Goal: Task Accomplishment & Management: Use online tool/utility

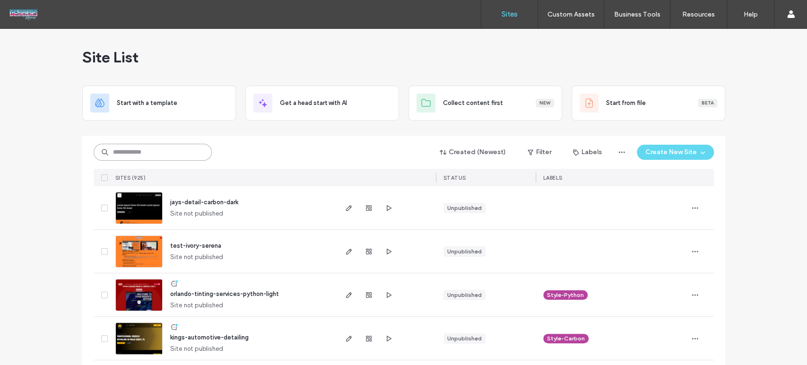
click at [175, 151] on input at bounding box center [153, 152] width 118 height 17
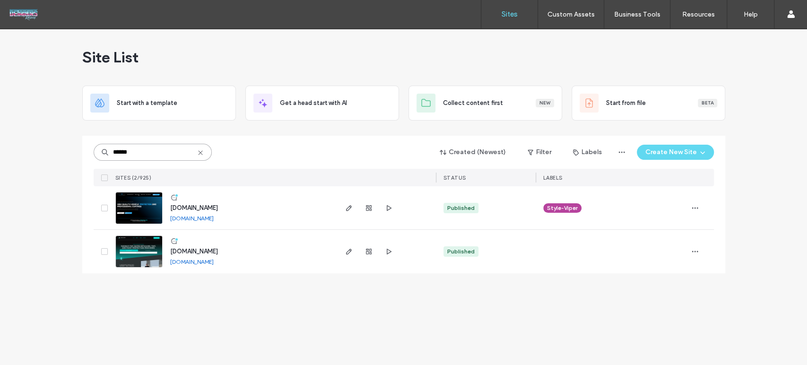
type input "******"
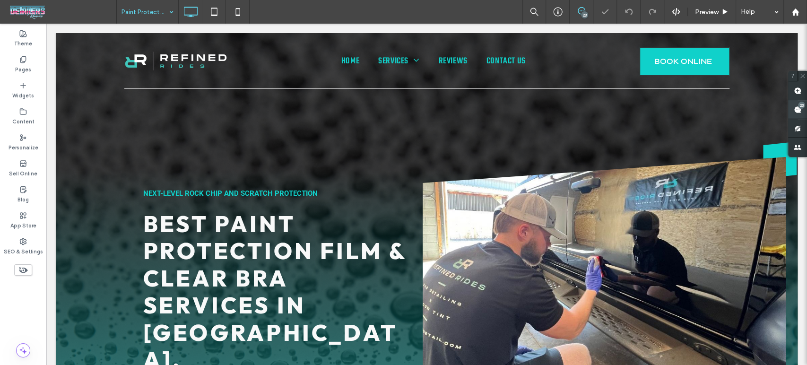
click at [802, 108] on div "23" at bounding box center [801, 105] width 7 height 7
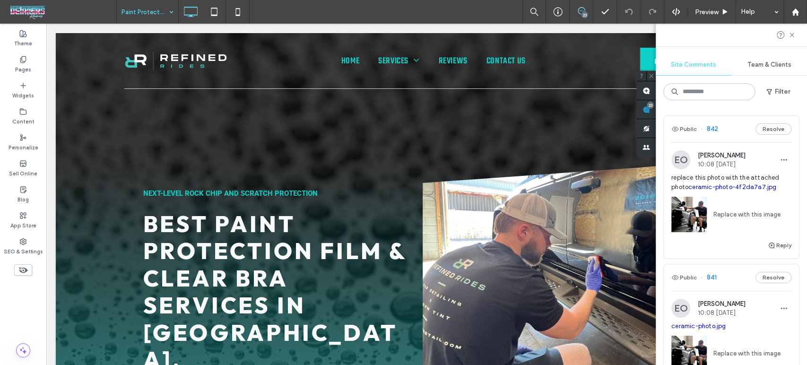
click at [682, 175] on span "replace this photo with the attached photo ceramic-photo-4f2da7a7.jpg" at bounding box center [731, 182] width 120 height 19
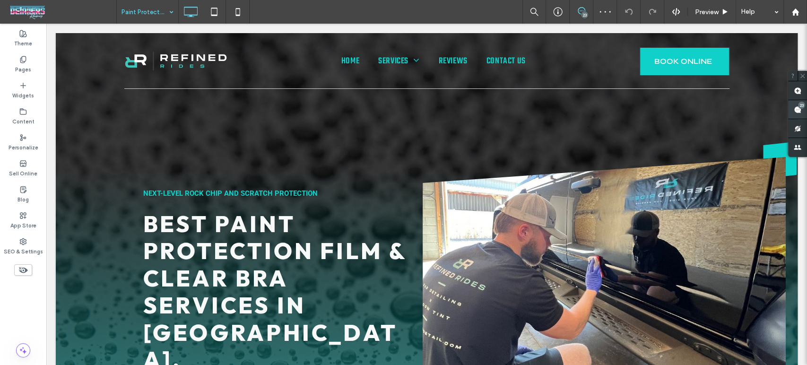
click at [805, 113] on span at bounding box center [797, 109] width 19 height 18
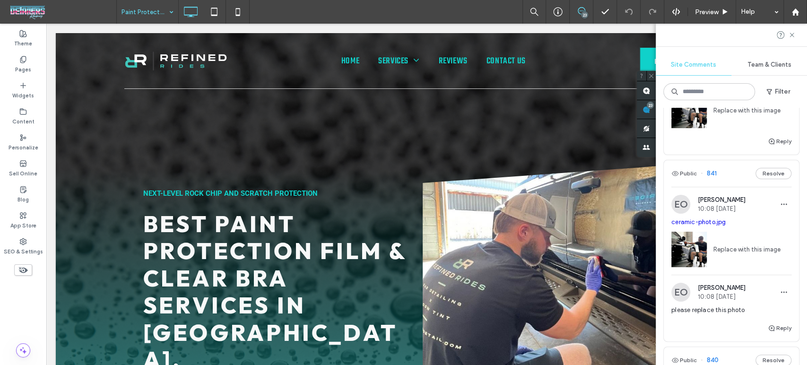
scroll to position [105, 0]
click at [762, 222] on span "ceramic-photo.jpg" at bounding box center [731, 221] width 120 height 9
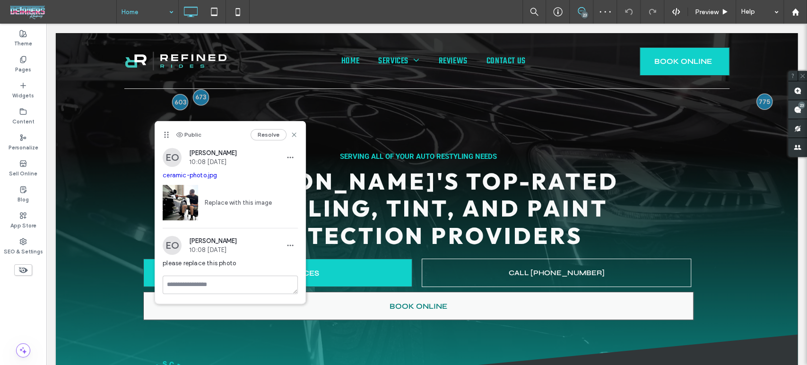
scroll to position [685, 0]
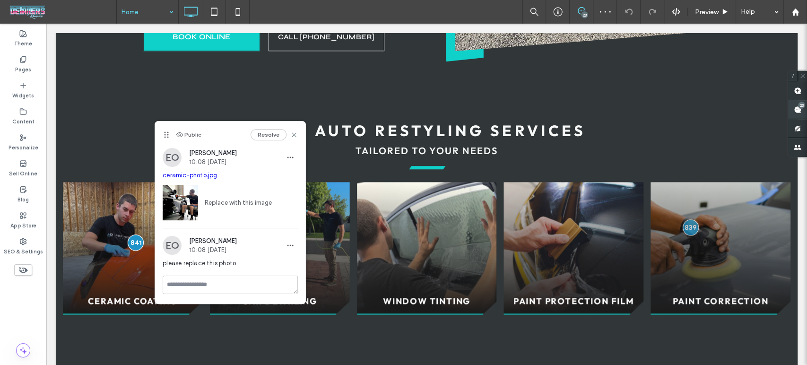
click at [801, 109] on span at bounding box center [797, 109] width 19 height 18
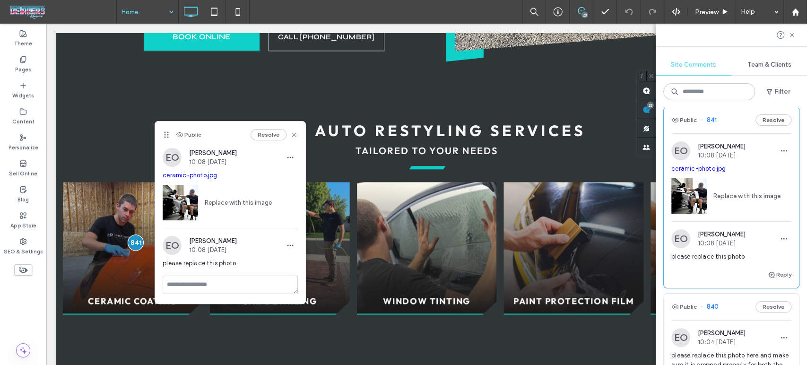
scroll to position [262, 0]
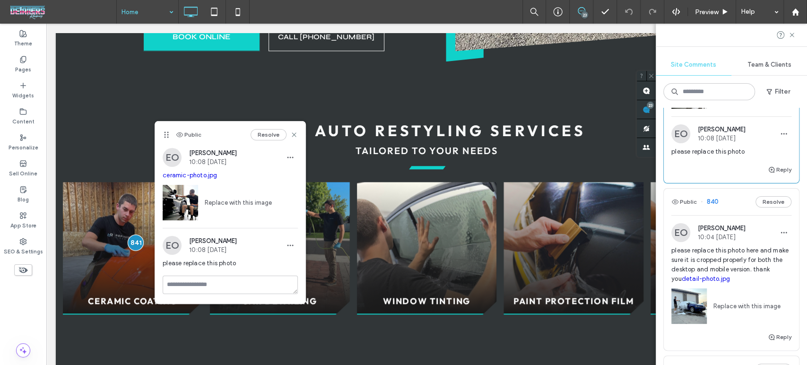
click at [726, 256] on span "please replace this photo here and make sure it is cropped properly for both th…" at bounding box center [731, 265] width 120 height 38
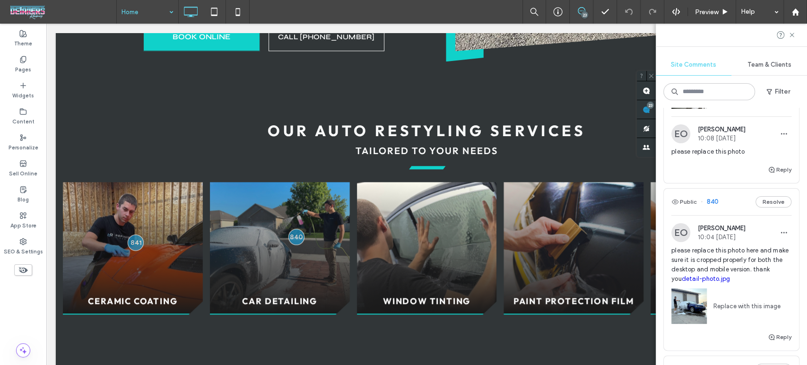
scroll to position [0, 0]
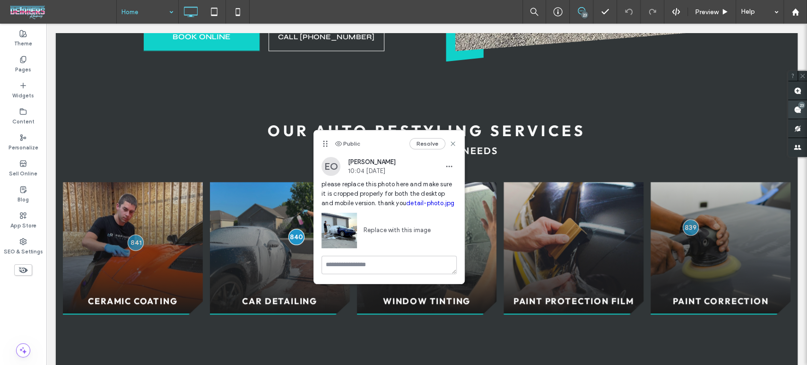
drag, startPoint x: 801, startPoint y: 107, endPoint x: 795, endPoint y: 109, distance: 6.3
click at [801, 107] on div "23" at bounding box center [801, 105] width 7 height 7
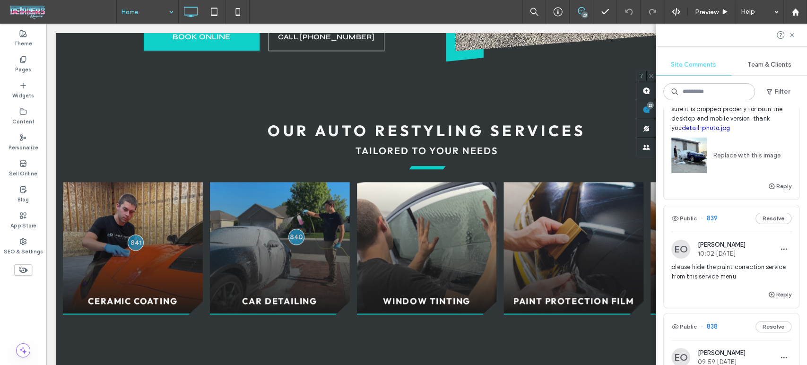
scroll to position [473, 0]
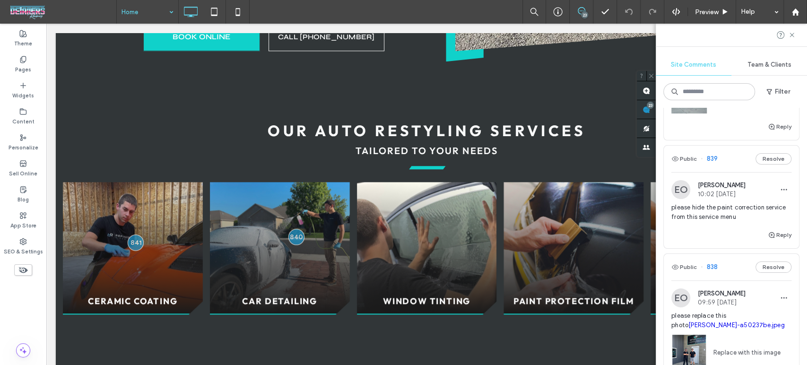
click at [733, 209] on span "please hide the paint correction service from this service menu" at bounding box center [731, 212] width 120 height 19
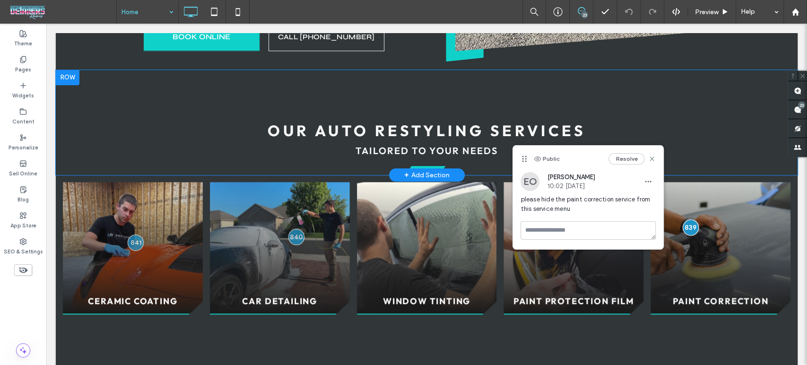
scroll to position [0, 0]
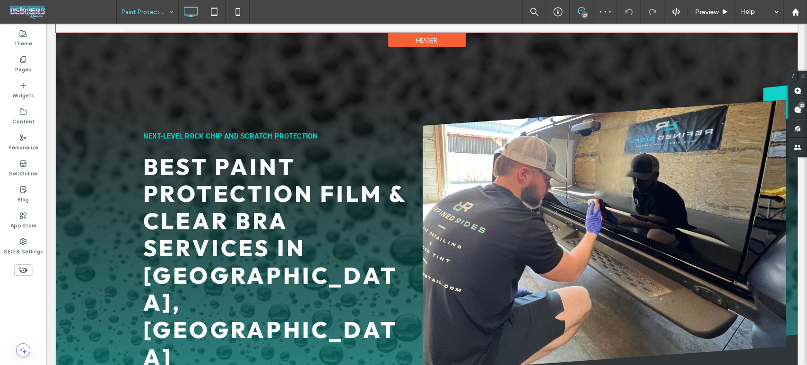
scroll to position [52, 0]
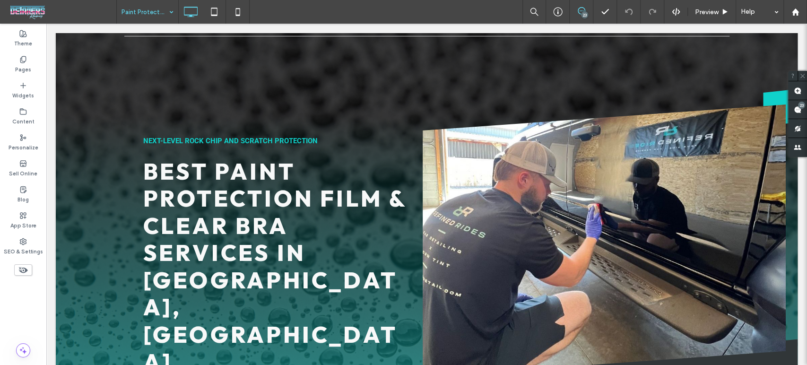
click at [583, 9] on icon at bounding box center [582, 11] width 8 height 8
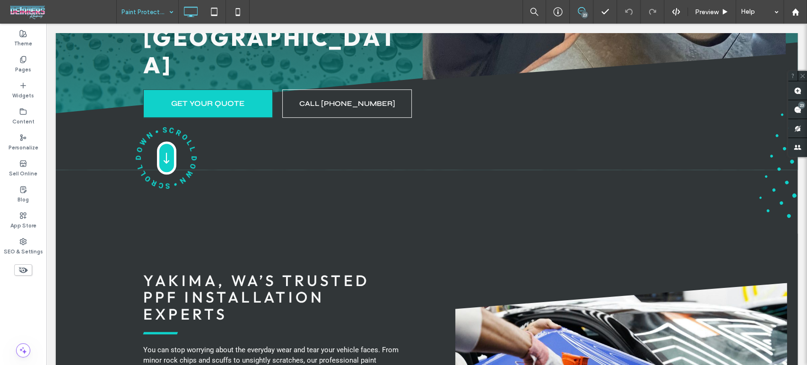
scroll to position [578, 0]
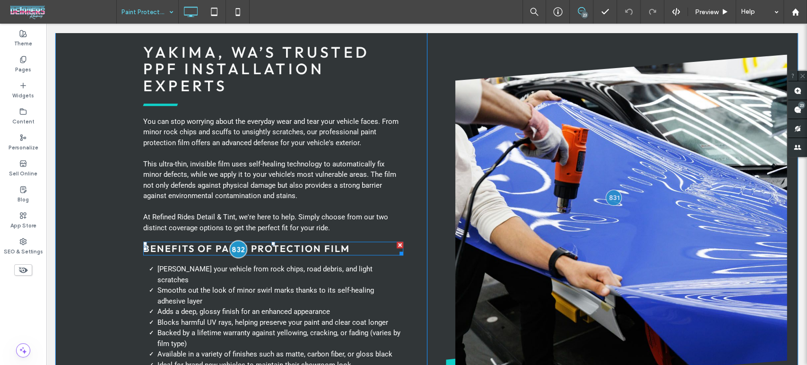
click at [231, 240] on div at bounding box center [237, 248] width 17 height 17
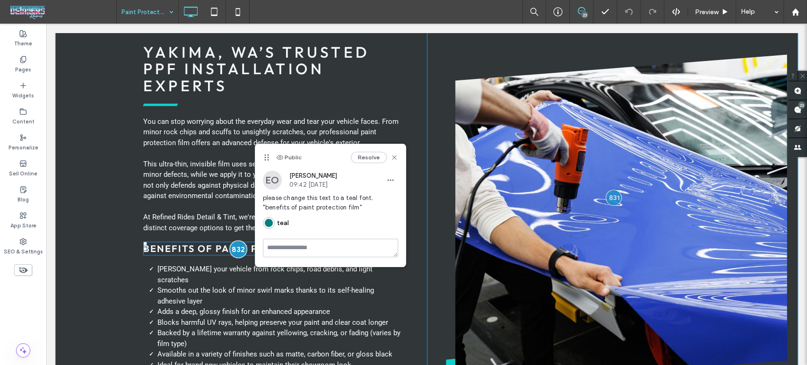
click at [231, 240] on div at bounding box center [237, 248] width 17 height 17
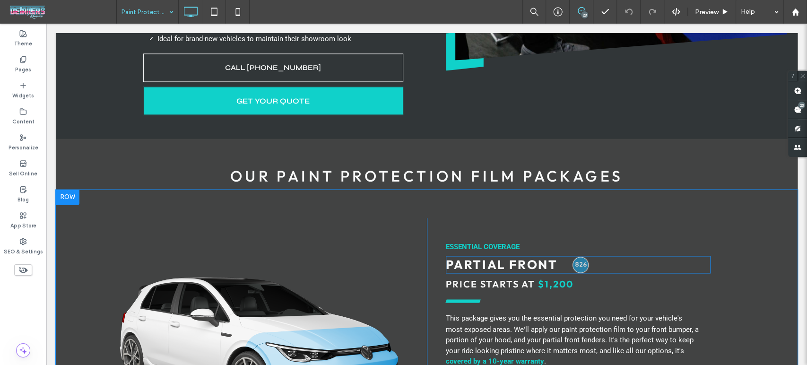
scroll to position [998, 0]
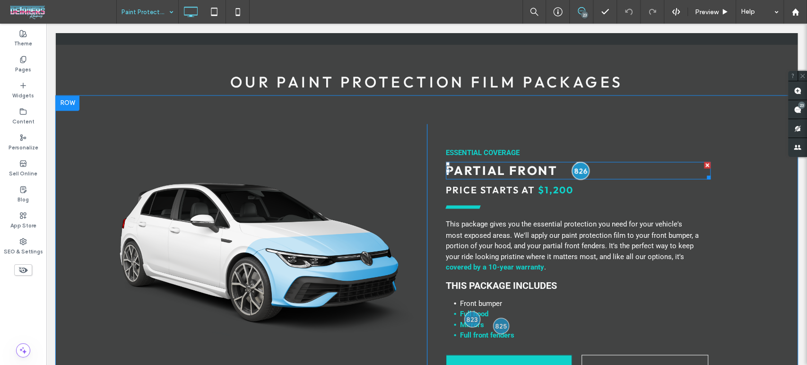
click at [580, 162] on div at bounding box center [580, 170] width 17 height 17
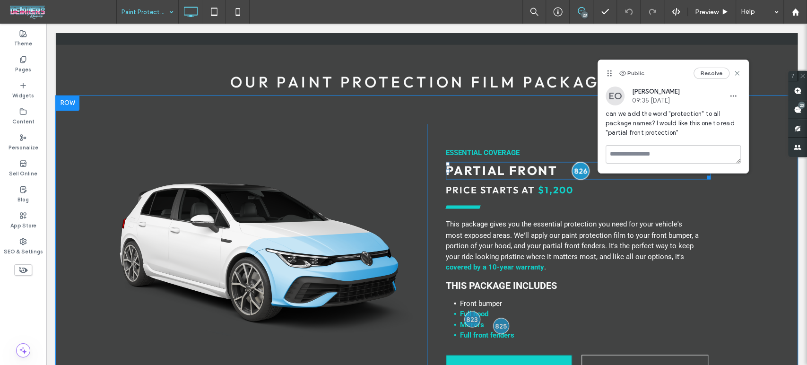
click at [580, 162] on div at bounding box center [580, 170] width 17 height 17
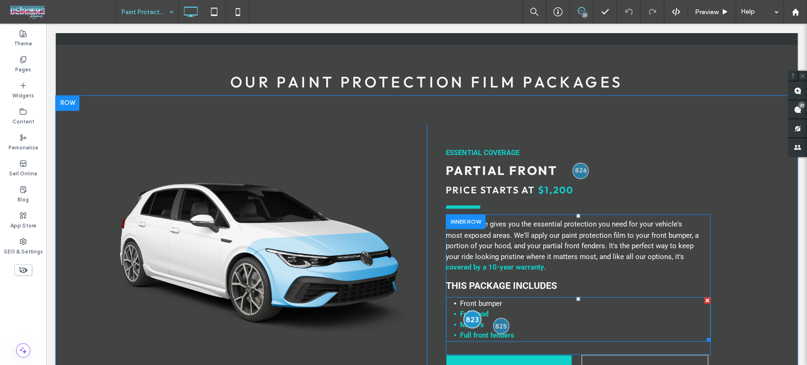
click at [467, 311] on div at bounding box center [471, 319] width 17 height 17
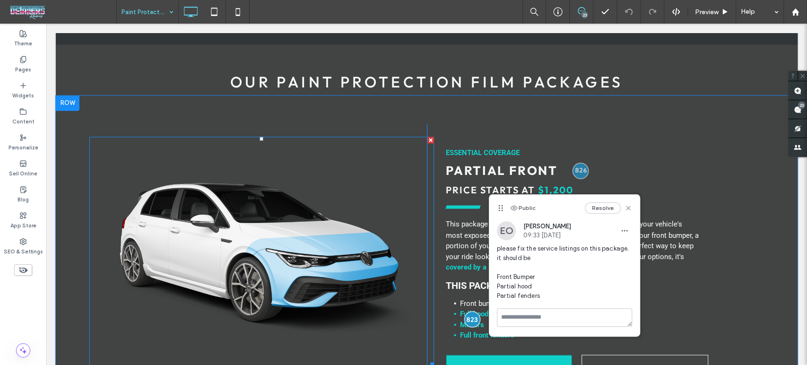
click at [373, 298] on div at bounding box center [261, 252] width 345 height 230
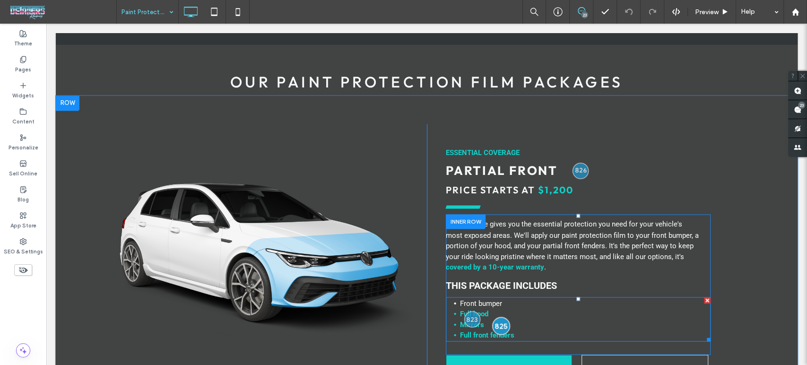
click at [495, 317] on div at bounding box center [500, 325] width 17 height 17
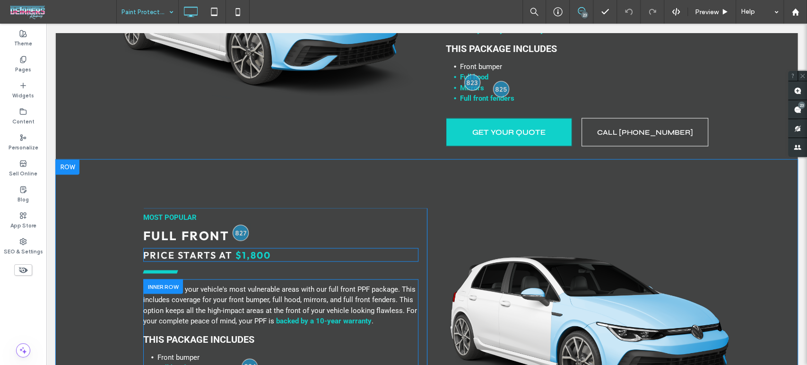
scroll to position [1261, 0]
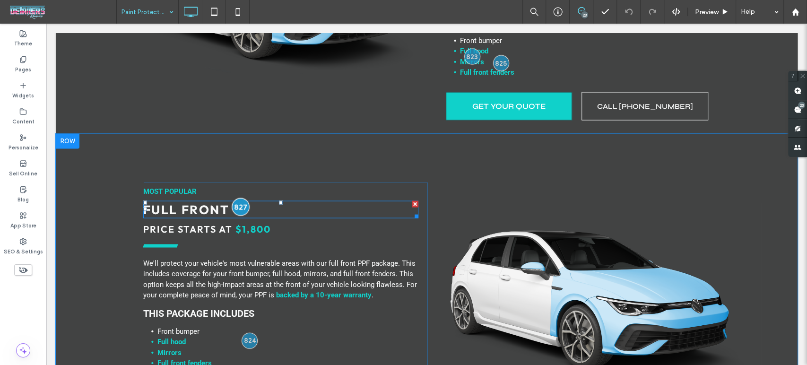
click at [236, 199] on div at bounding box center [240, 207] width 17 height 17
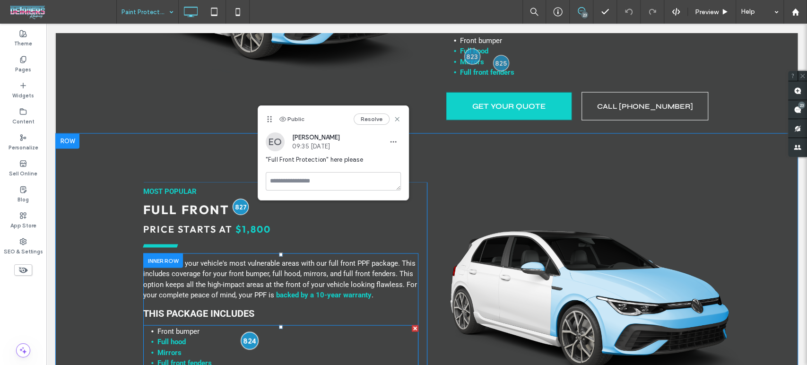
click at [249, 332] on div at bounding box center [249, 340] width 17 height 17
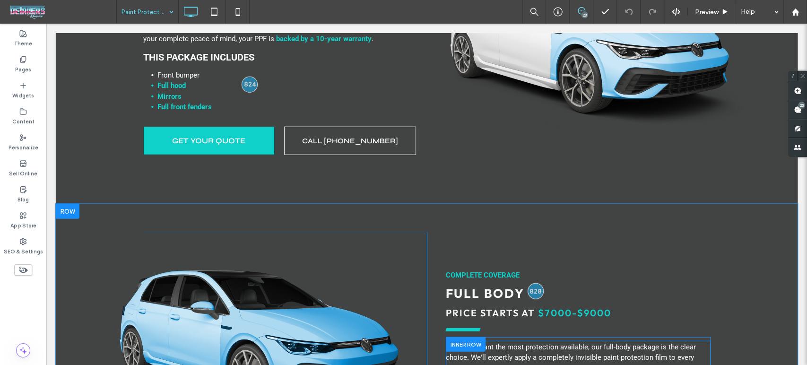
scroll to position [1523, 0]
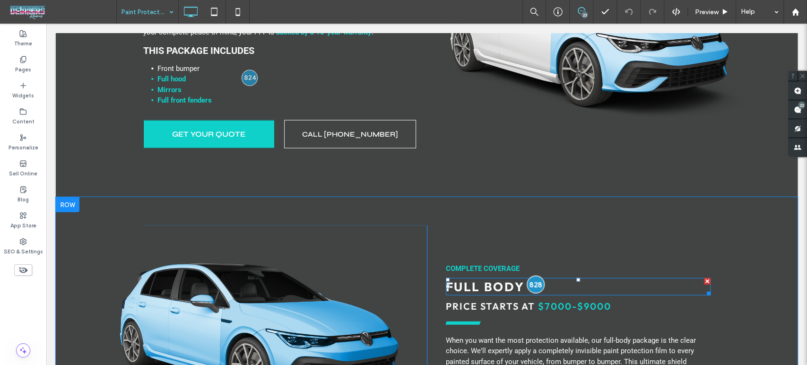
click at [530, 276] on div at bounding box center [535, 284] width 17 height 17
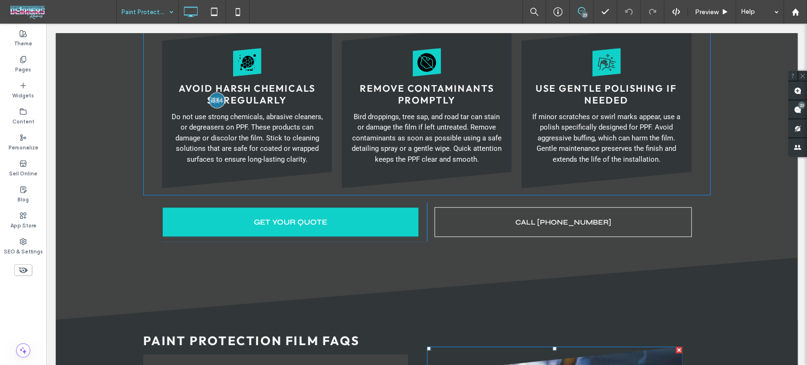
scroll to position [2679, 0]
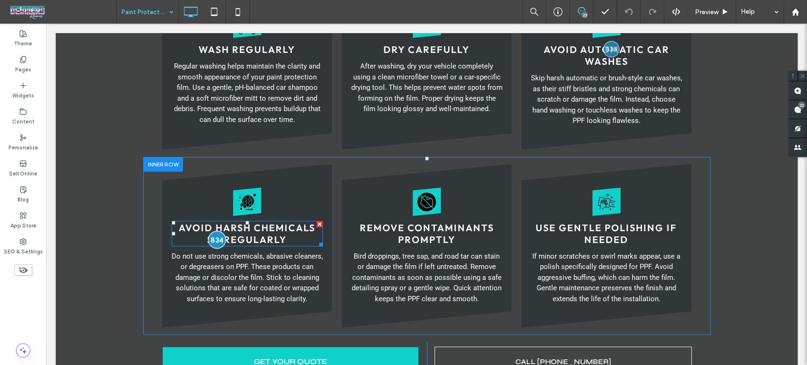
click at [218, 231] on div at bounding box center [216, 239] width 17 height 17
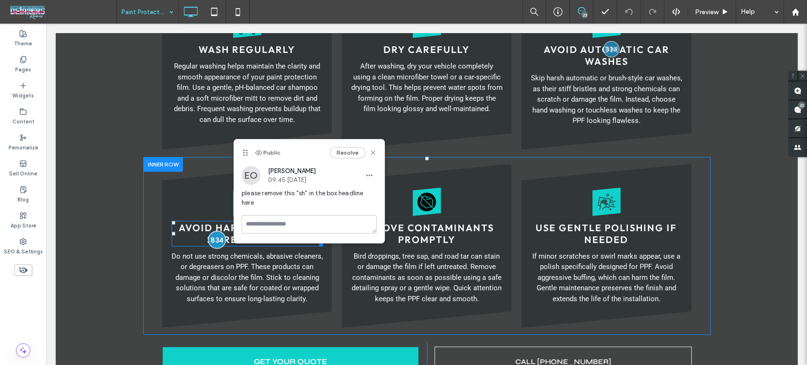
click at [218, 231] on div at bounding box center [216, 239] width 17 height 17
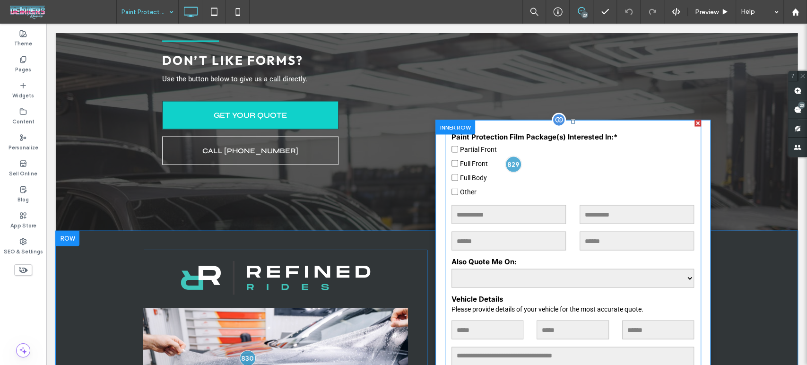
scroll to position [3520, 0]
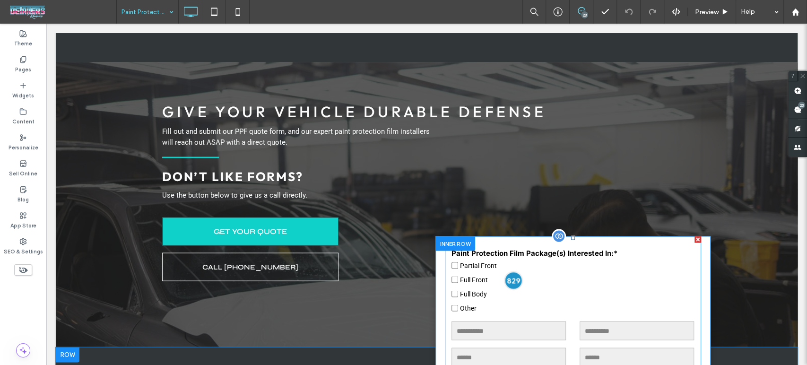
click at [505, 272] on div at bounding box center [513, 280] width 17 height 17
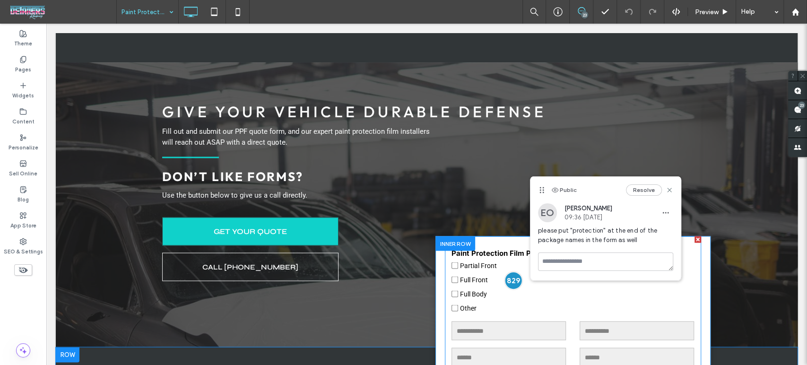
click at [505, 272] on div at bounding box center [513, 280] width 17 height 17
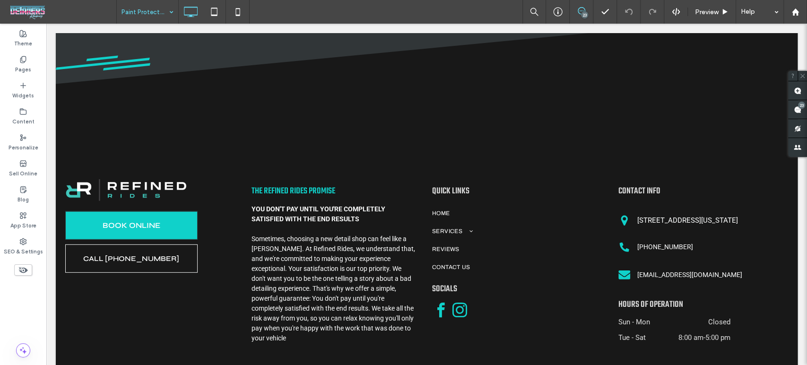
scroll to position [4198, 0]
